Goal: Information Seeking & Learning: Understand process/instructions

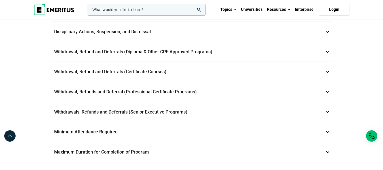
scroll to position [228, 0]
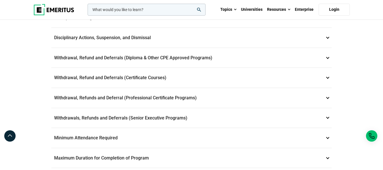
click at [221, 62] on p "Withdrawal, Refund and Deferrals (Diploma & Other CPE Approved Programs) 6" at bounding box center [191, 58] width 281 height 20
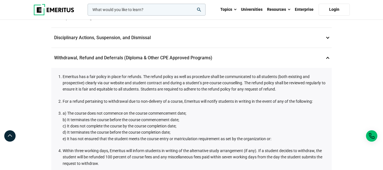
click at [221, 62] on p "Withdrawal, Refund and Deferrals (Diploma & Other CPE Approved Programs) 6" at bounding box center [191, 58] width 281 height 20
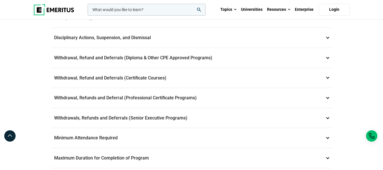
click at [247, 112] on p "Withdrawals, Refunds and Deferrals (Senior Executive Programs) 9" at bounding box center [191, 118] width 281 height 20
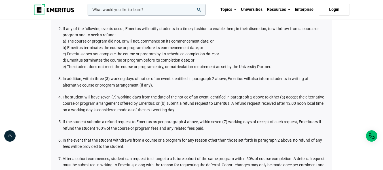
scroll to position [307, 0]
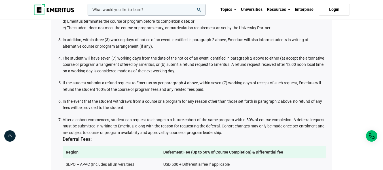
click at [165, 130] on li "After a cohort commences, student can request to change to a future cohort of t…" at bounding box center [195, 144] width 264 height 54
drag, startPoint x: 382, startPoint y: 62, endPoint x: 387, endPoint y: 71, distance: 10.2
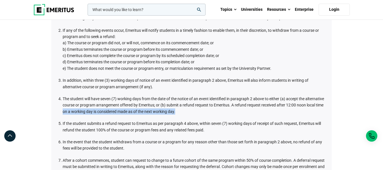
scroll to position [233, 0]
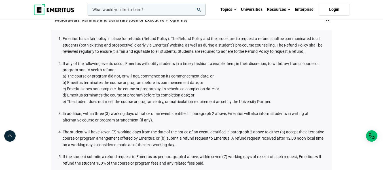
click at [373, 65] on div "Student and Academic Policies Data Privacy 1 Emeritus is committed to maintaini…" at bounding box center [191, 146] width 383 height 718
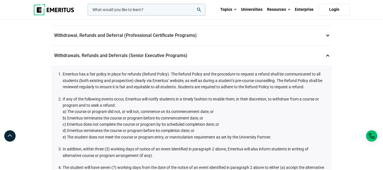
scroll to position [209, 0]
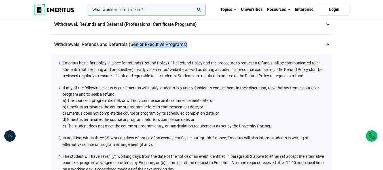
drag, startPoint x: 131, startPoint y: 45, endPoint x: 189, endPoint y: 42, distance: 57.7
click at [189, 42] on p "Withdrawals, Refunds and Deferrals (Senior Executive Programs) 9" at bounding box center [191, 45] width 281 height 20
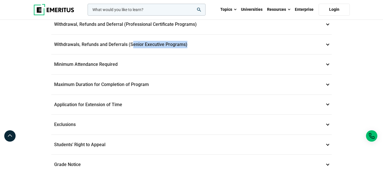
click at [162, 50] on p "Withdrawals, Refunds and Deferrals (Senior Executive Programs) 9" at bounding box center [191, 45] width 281 height 20
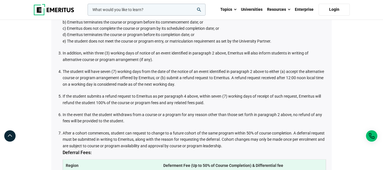
scroll to position [295, 0]
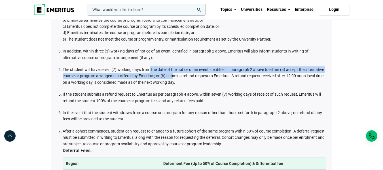
drag, startPoint x: 151, startPoint y: 68, endPoint x: 174, endPoint y: 74, distance: 24.8
click at [174, 74] on li "The student will have seven (7) working days from the date of the notice of an …" at bounding box center [195, 75] width 264 height 19
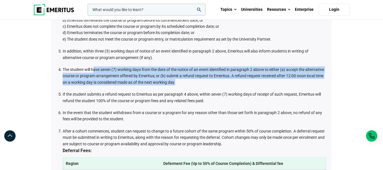
drag, startPoint x: 178, startPoint y: 80, endPoint x: 93, endPoint y: 67, distance: 85.6
click at [93, 67] on li "The student will have seven (7) working days from the date of the notice of an …" at bounding box center [195, 75] width 264 height 19
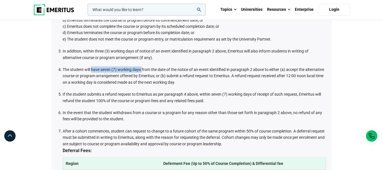
drag, startPoint x: 93, startPoint y: 67, endPoint x: 141, endPoint y: 70, distance: 47.5
click at [141, 70] on li "The student will have seven (7) working days from the date of the notice of an …" at bounding box center [195, 75] width 264 height 19
drag, startPoint x: 377, startPoint y: 55, endPoint x: 385, endPoint y: 56, distance: 8.1
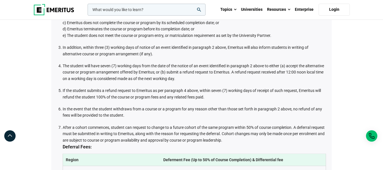
scroll to position [301, 0]
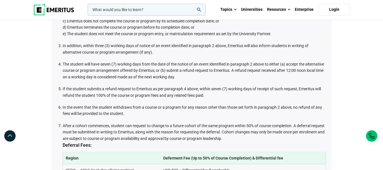
click at [115, 70] on li "The student will have seven (7) working days from the date of the notice of an …" at bounding box center [195, 70] width 264 height 19
drag, startPoint x: 115, startPoint y: 70, endPoint x: 125, endPoint y: 73, distance: 10.8
click at [125, 73] on li "The student will have seven (7) working days from the date of the notice of an …" at bounding box center [195, 70] width 264 height 19
click at [143, 76] on li "The student will have seven (7) working days from the date of the notice of an …" at bounding box center [195, 70] width 264 height 19
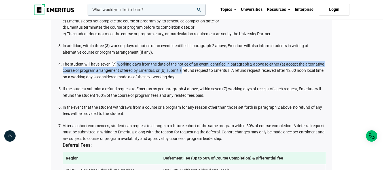
drag, startPoint x: 181, startPoint y: 73, endPoint x: 115, endPoint y: 61, distance: 66.6
click at [115, 61] on li "The student will have seven (7) working days from the date of the notice of an …" at bounding box center [195, 70] width 264 height 19
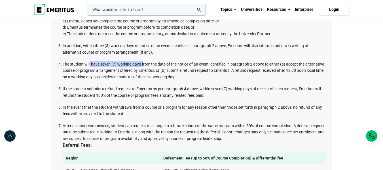
drag, startPoint x: 91, startPoint y: 62, endPoint x: 144, endPoint y: 64, distance: 53.7
click at [144, 64] on li "The student will have seven (7) working days from the date of the notice of an …" at bounding box center [195, 70] width 264 height 19
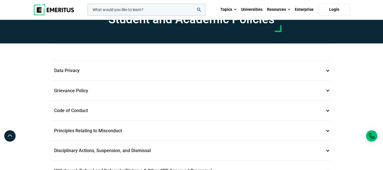
scroll to position [0, 0]
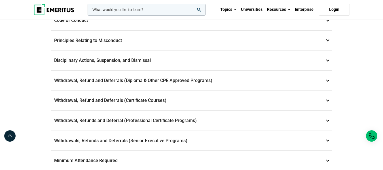
drag, startPoint x: 387, startPoint y: 15, endPoint x: 380, endPoint y: 55, distance: 40.9
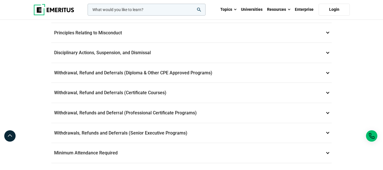
click at [177, 90] on p "Withdrawal, Refund and Deferrals (Certificate Courses) 7" at bounding box center [191, 93] width 281 height 20
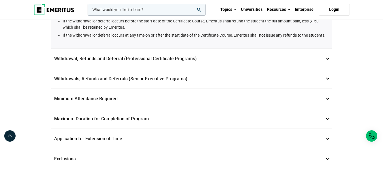
scroll to position [569, 0]
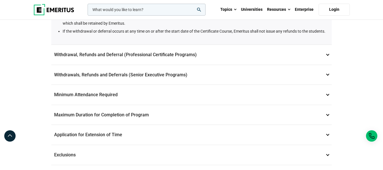
click at [179, 85] on p "Withdrawals, Refunds and Deferrals (Senior Executive Programs) 9" at bounding box center [191, 75] width 281 height 20
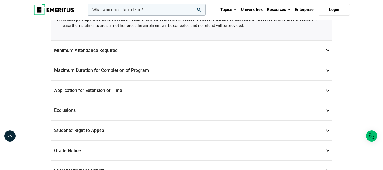
scroll to position [559, 0]
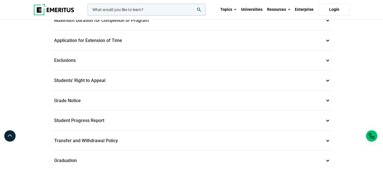
click at [135, 38] on p "Application for Extension of Time 12" at bounding box center [191, 41] width 281 height 20
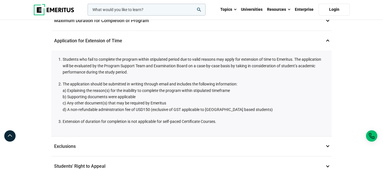
click at [135, 38] on p "Application for Extension of Time 12" at bounding box center [191, 41] width 281 height 20
